Goal: Check status: Check status

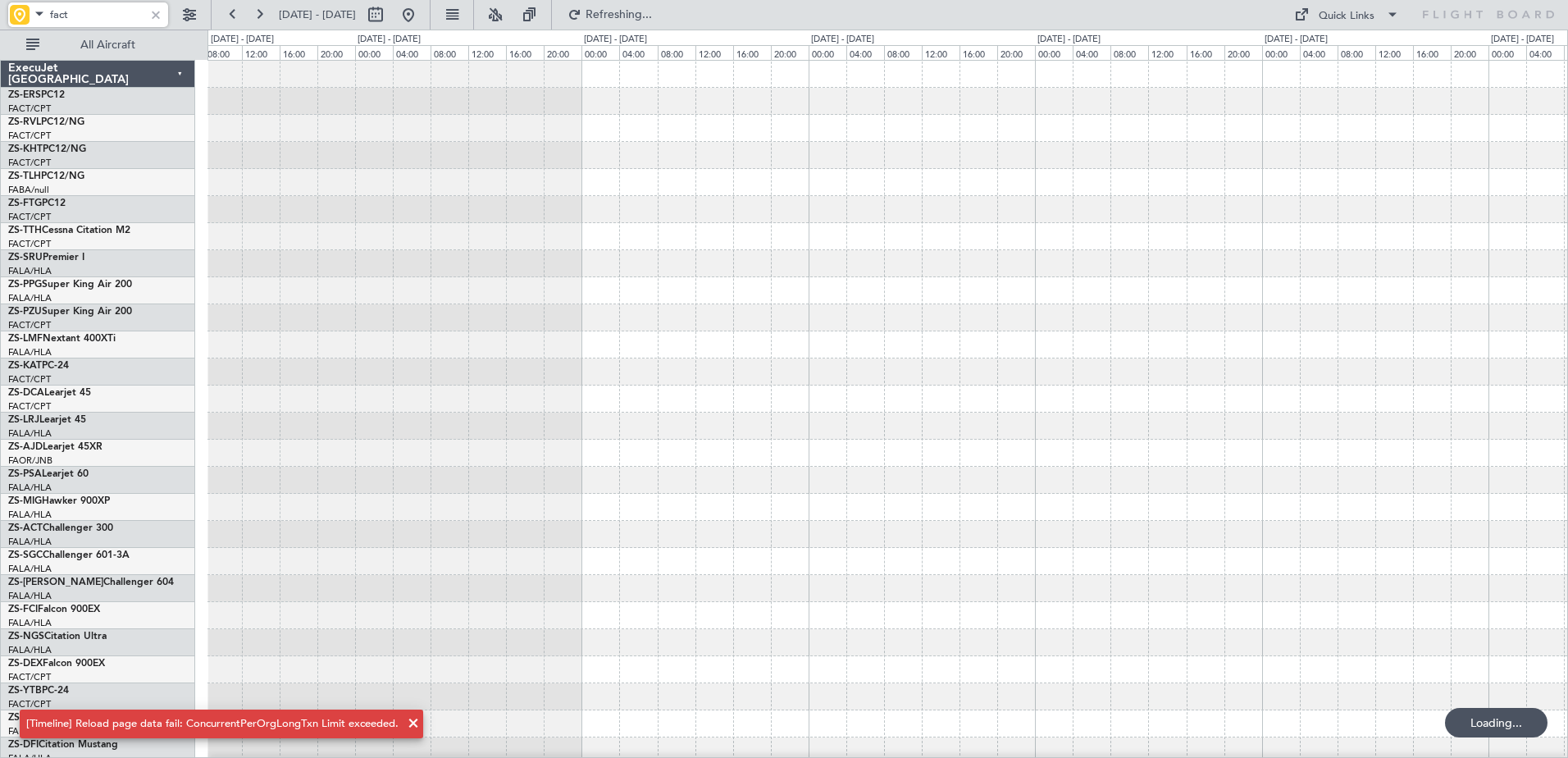
click at [37, 10] on span at bounding box center [39, 12] width 20 height 20
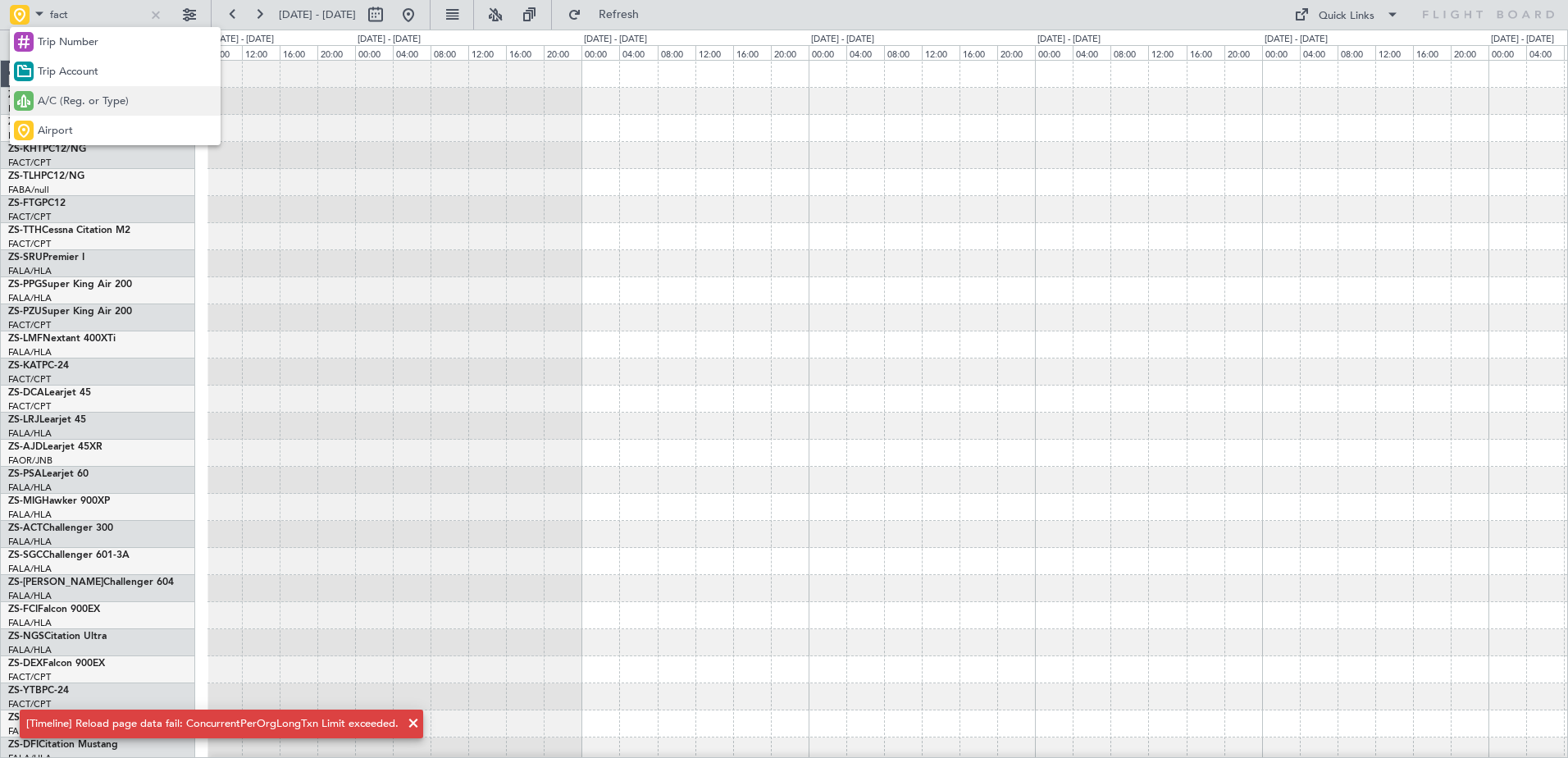
click at [64, 103] on span "A/C (Reg. or Type)" at bounding box center [83, 101] width 91 height 16
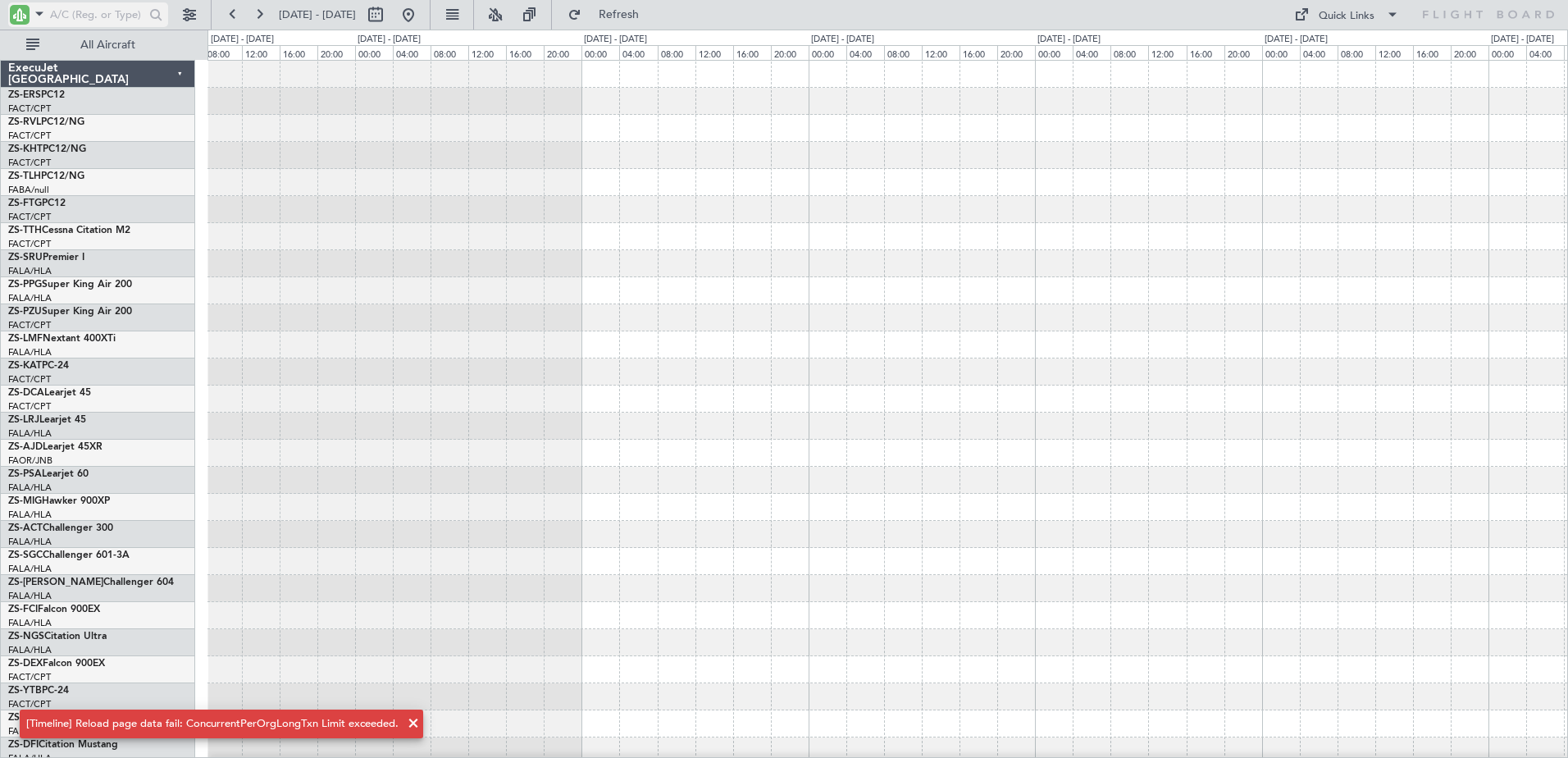
click at [76, 9] on input "text" at bounding box center [97, 15] width 94 height 25
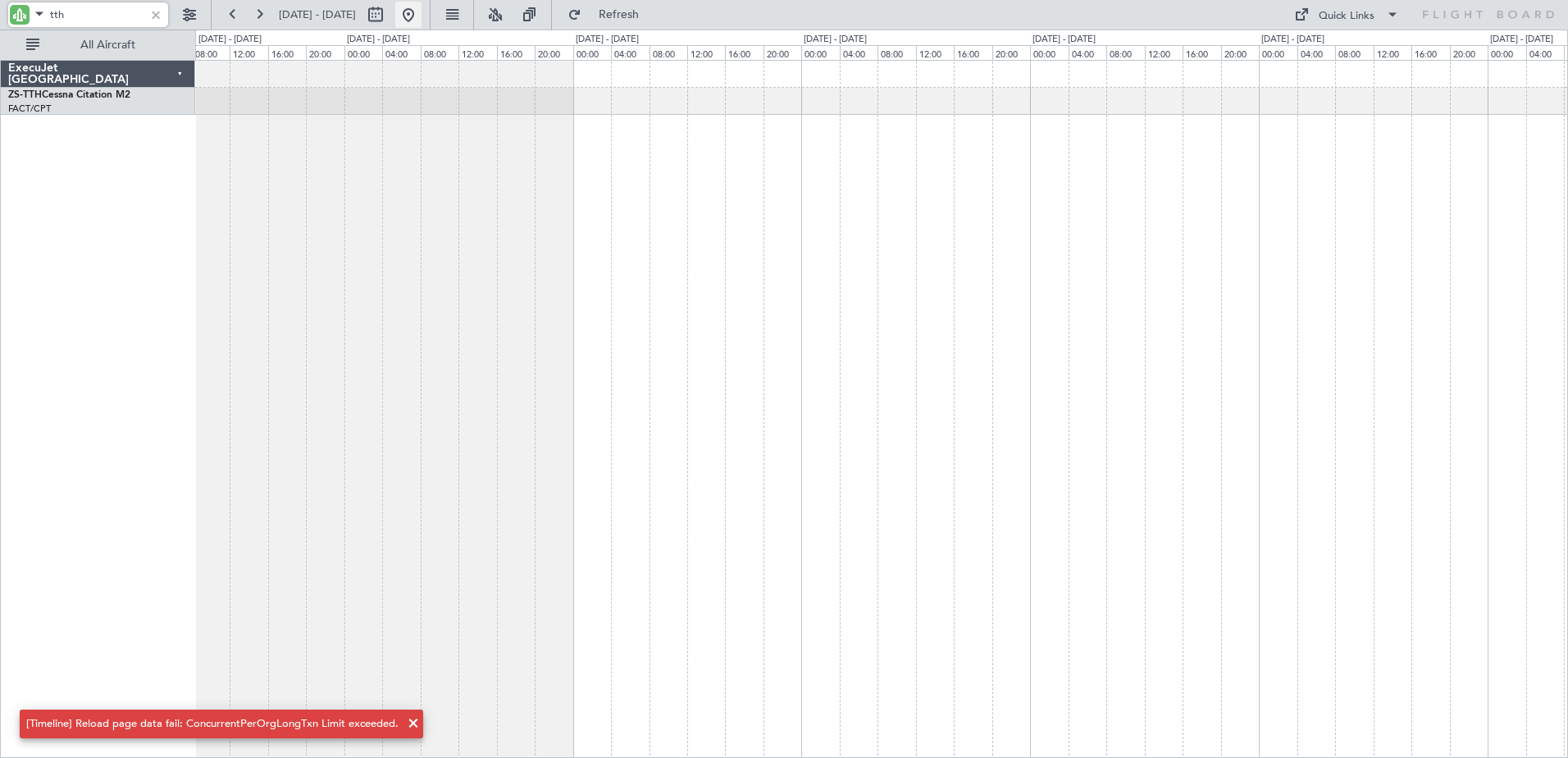
type input "tth"
click at [422, 11] on button at bounding box center [408, 14] width 26 height 26
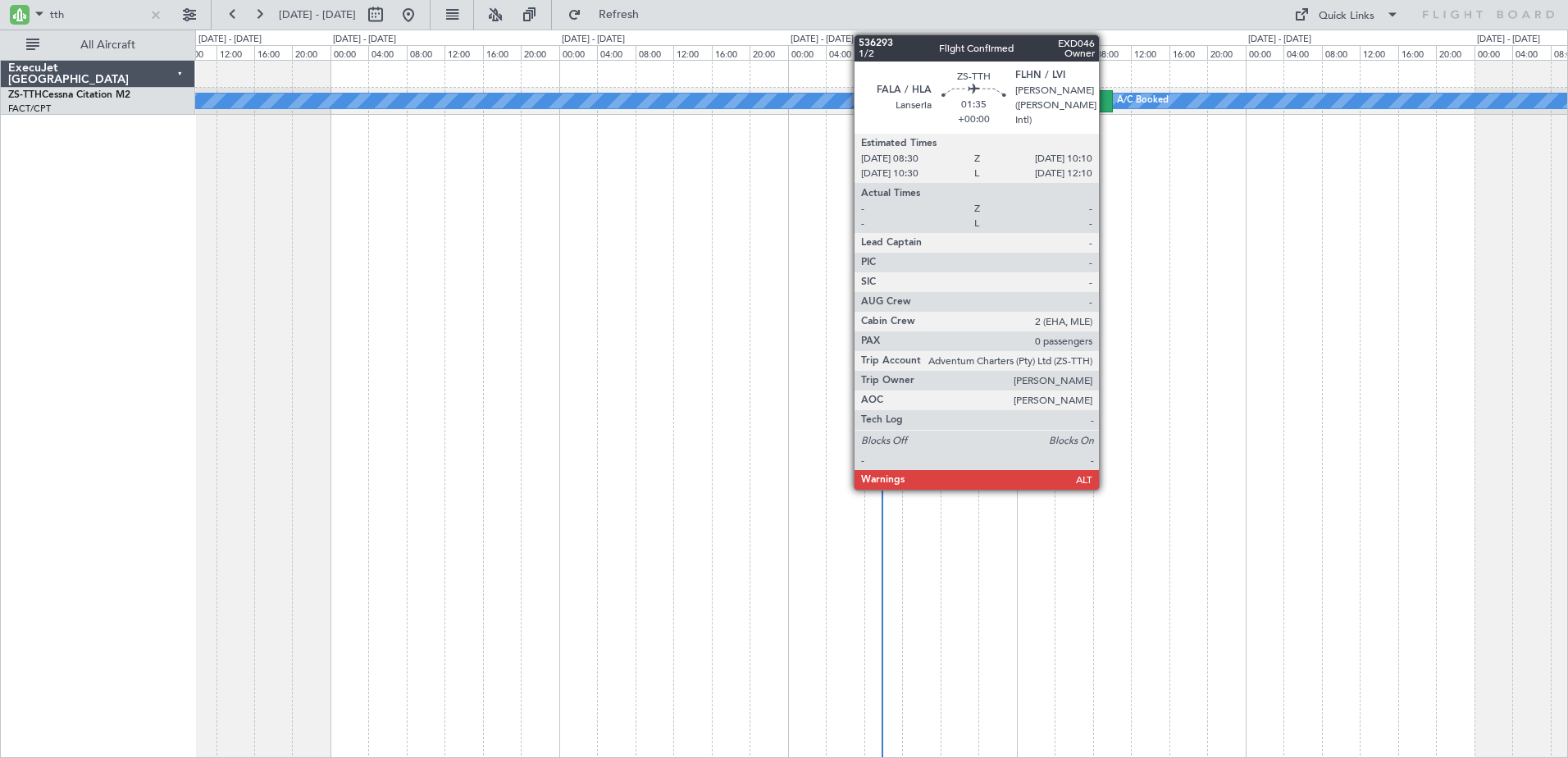
click at [1106, 92] on div at bounding box center [1105, 101] width 16 height 22
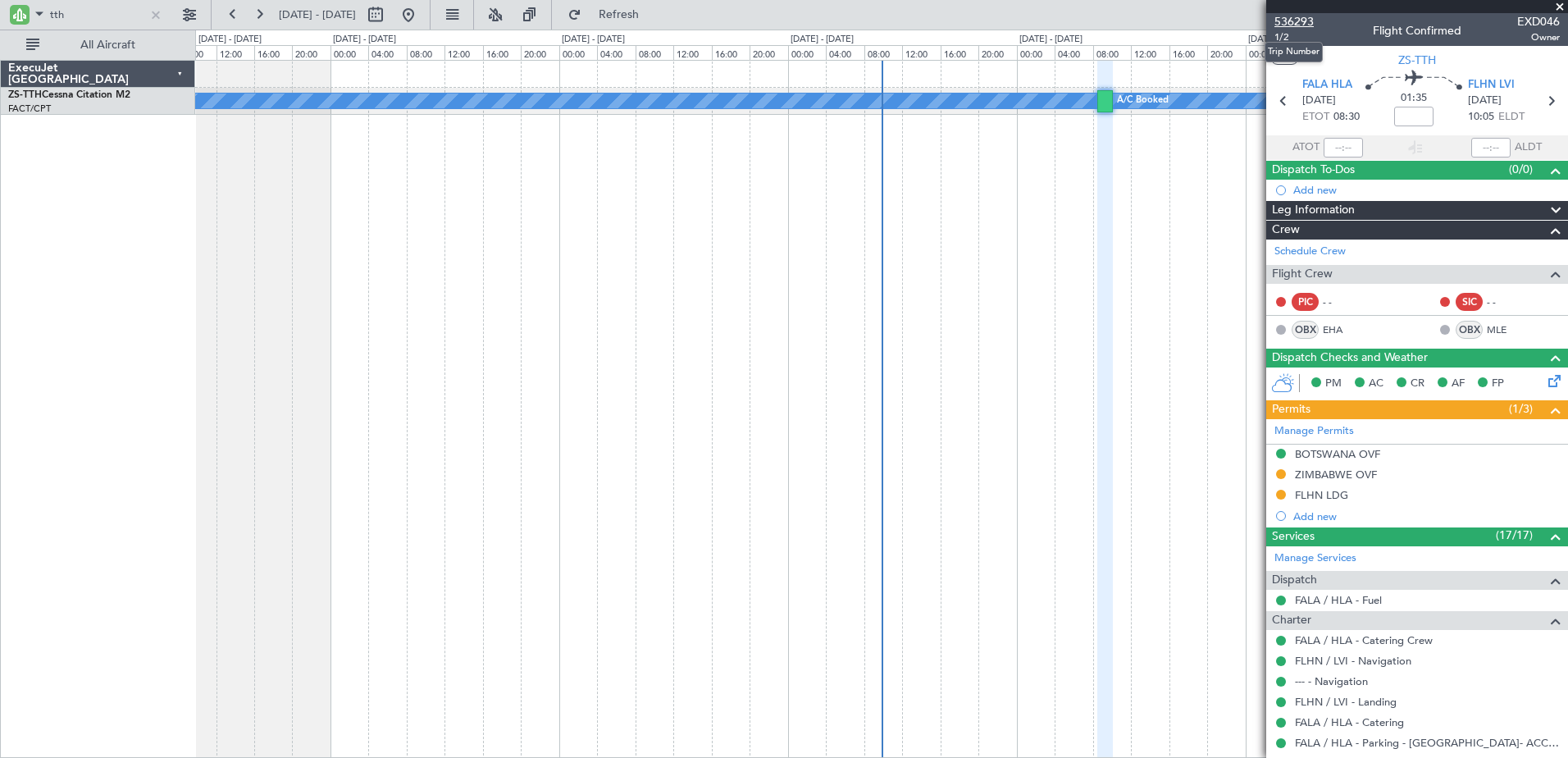
click at [1289, 13] on span "536293" at bounding box center [1294, 22] width 39 height 17
click at [422, 16] on button at bounding box center [408, 14] width 26 height 26
click at [156, 9] on div at bounding box center [156, 14] width 18 height 18
